Goal: Transaction & Acquisition: Purchase product/service

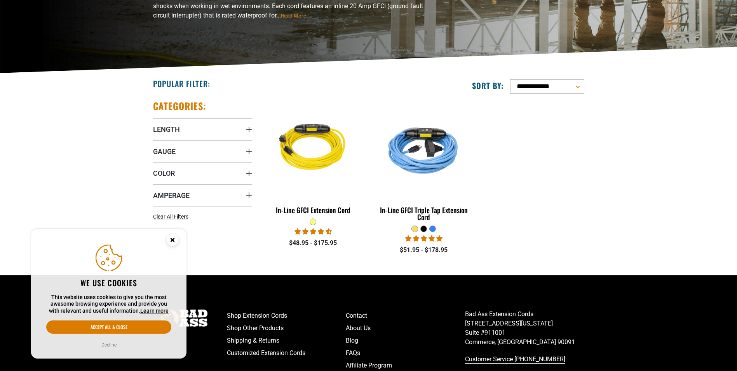
scroll to position [156, 0]
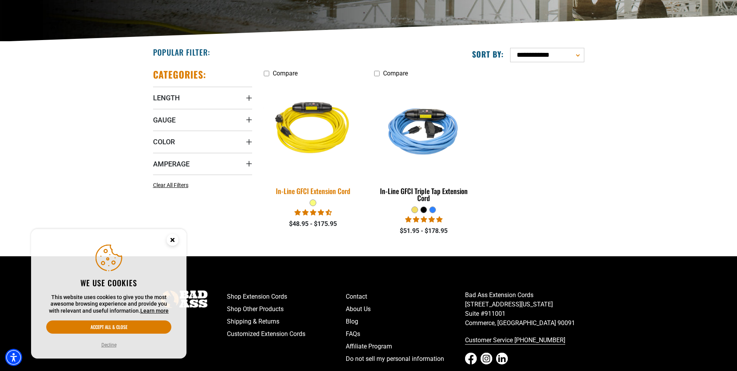
click at [308, 129] on img at bounding box center [313, 130] width 109 height 100
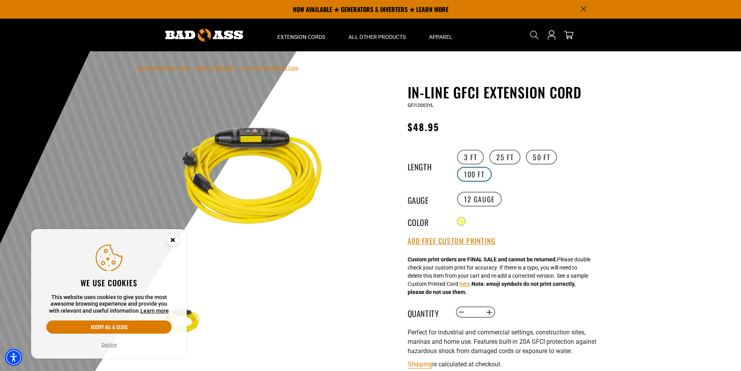
click at [482, 178] on label "100 FT" at bounding box center [474, 174] width 35 height 15
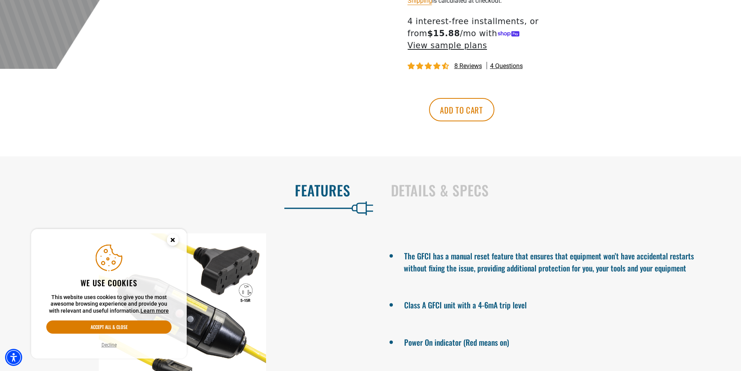
scroll to position [467, 0]
